Goal: Find specific page/section: Find specific page/section

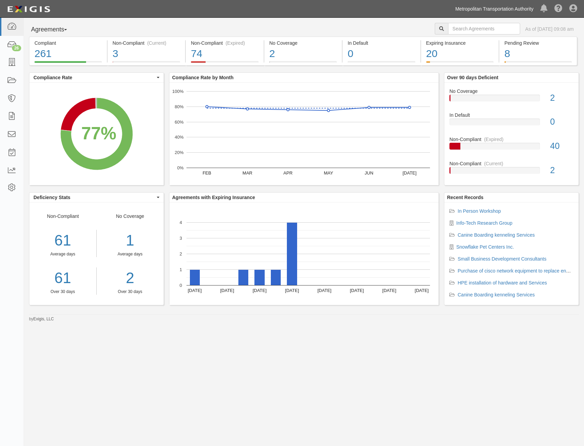
click at [483, 8] on link "Metropolitan Transportation Authority" at bounding box center [494, 9] width 85 height 14
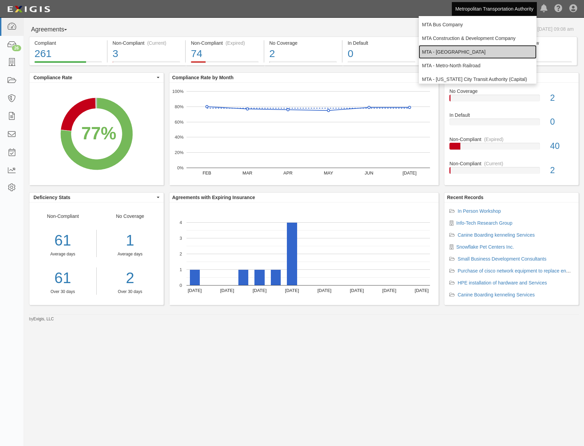
click at [483, 54] on link "MTA - [GEOGRAPHIC_DATA]" at bounding box center [478, 52] width 118 height 14
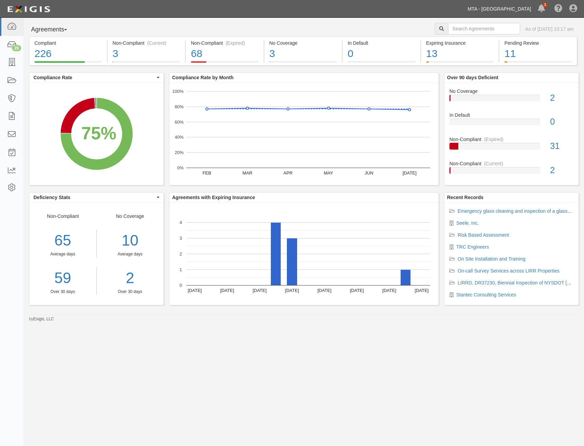
click at [491, 15] on link "MTA - [GEOGRAPHIC_DATA]" at bounding box center [499, 9] width 70 height 14
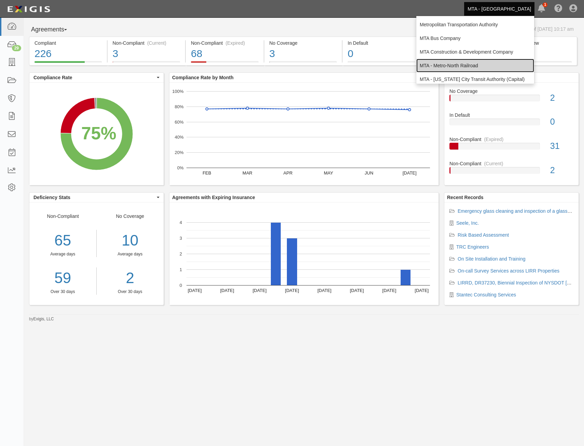
click at [493, 67] on link "MTA - Metro-North Railroad" at bounding box center [475, 66] width 118 height 14
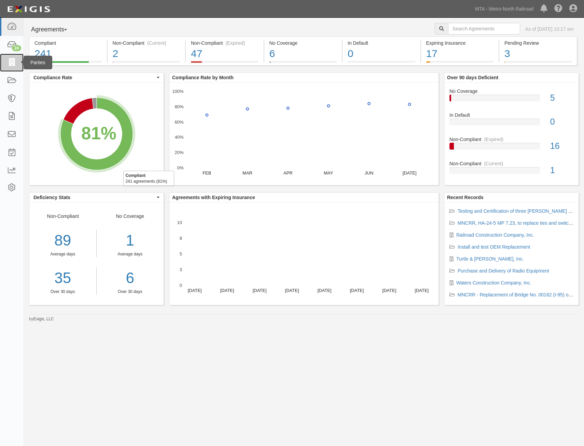
click at [15, 65] on icon at bounding box center [12, 63] width 10 height 8
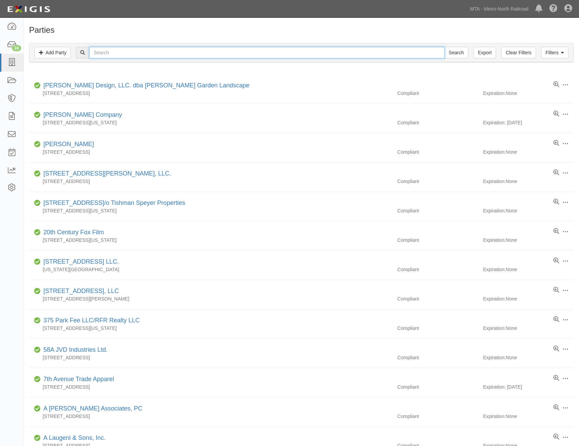
click at [181, 51] on input "text" at bounding box center [266, 53] width 355 height 12
type input "united"
click at [444, 47] on input "Search" at bounding box center [456, 53] width 24 height 12
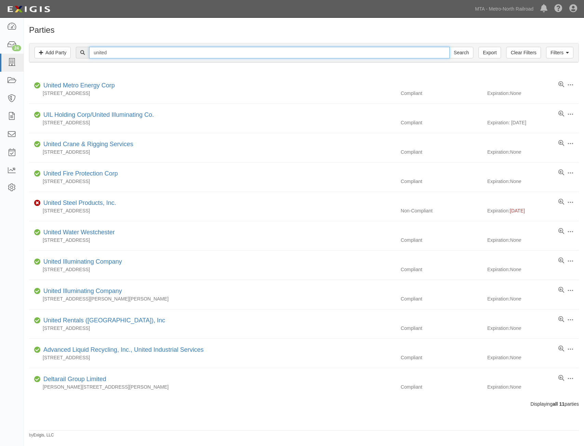
click at [156, 56] on input "united" at bounding box center [269, 53] width 360 height 12
type input "hntb"
click at [450, 47] on input "Search" at bounding box center [462, 53] width 24 height 12
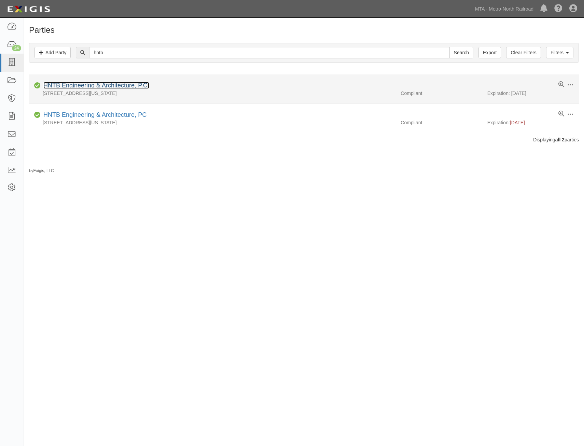
click at [140, 85] on link "HNTB Engineering & Architecture, P.C." at bounding box center [96, 85] width 106 height 7
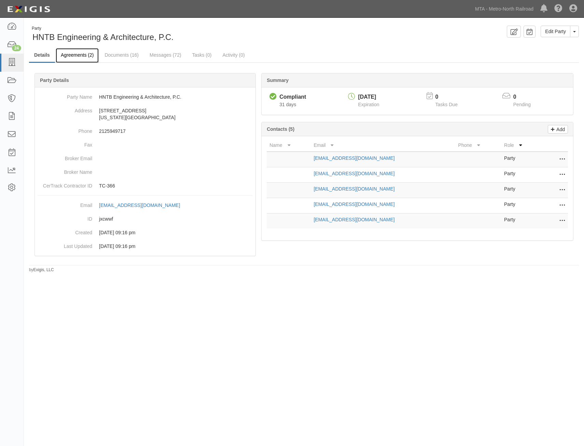
click at [90, 56] on link "Agreements (2)" at bounding box center [77, 55] width 43 height 15
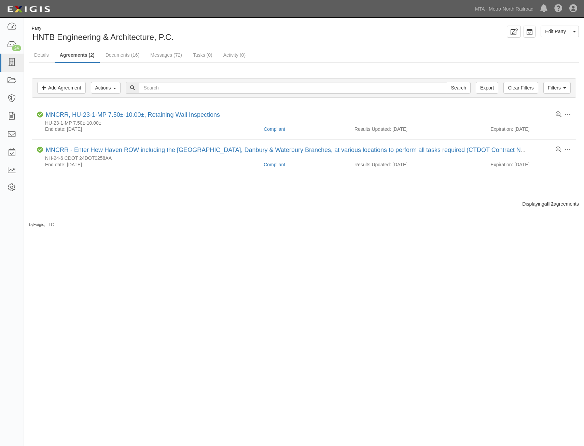
click at [376, 286] on div "Party HNTB Engineering & Architecture, P.C. Edit Party Toggle Party Dropdown Vi…" at bounding box center [292, 220] width 584 height 401
click at [499, 12] on link "MTA - Metro-North Railroad" at bounding box center [504, 9] width 65 height 14
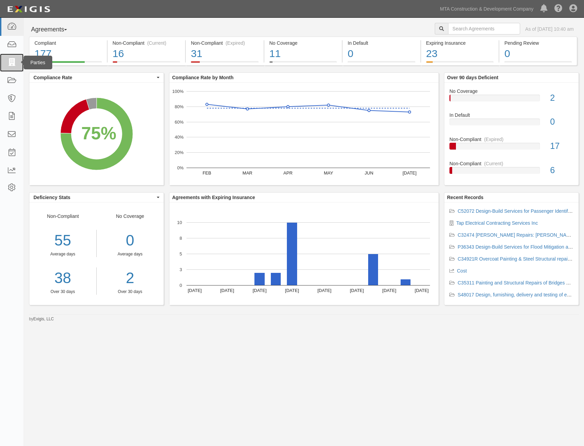
click at [15, 66] on icon at bounding box center [12, 63] width 10 height 8
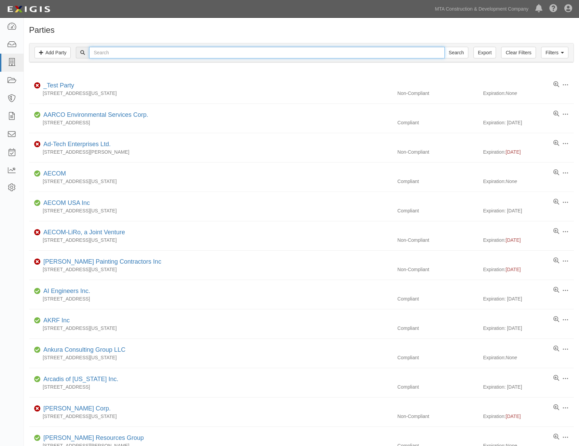
drag, startPoint x: 0, startPoint y: 0, endPoint x: 168, endPoint y: 55, distance: 176.9
click at [168, 55] on input "text" at bounding box center [266, 53] width 355 height 12
type input "hntb"
click at [444, 47] on input "Search" at bounding box center [456, 53] width 24 height 12
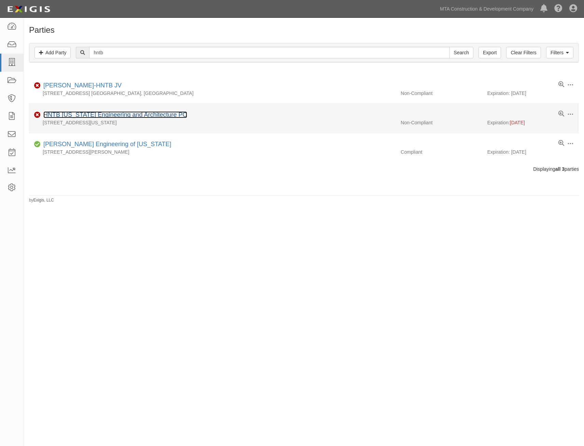
click at [155, 114] on link "HNTB [US_STATE] Engineering and Architecture PC" at bounding box center [115, 114] width 144 height 7
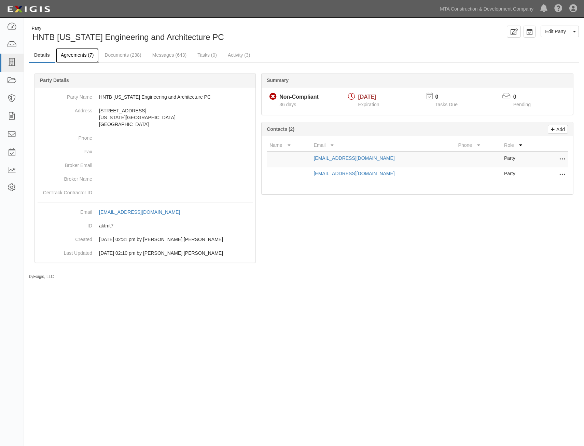
click at [78, 55] on link "Agreements (7)" at bounding box center [77, 55] width 43 height 15
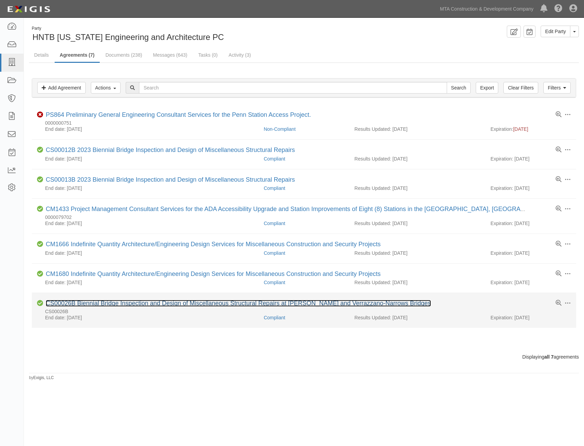
click at [129, 302] on link "CS00026B Biennial Bridge Inspection and Design of Miscellaneous Structural Repa…" at bounding box center [238, 303] width 385 height 7
